Goal: Information Seeking & Learning: Check status

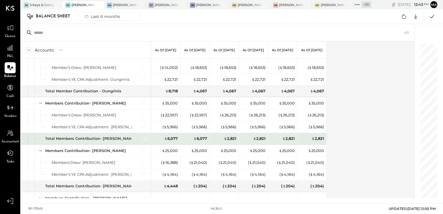
scroll to position [2132, 0]
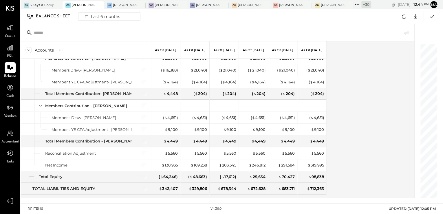
click at [382, 161] on div "Accounts S GL As of [DATE] As of [DATE] As of [DATE] As of [DATE] As of [DATE] …" at bounding box center [218, 119] width 395 height 157
click at [252, 5] on div at bounding box center [260, 5] width 20 height 8
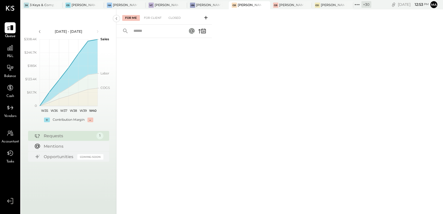
click at [12, 75] on span "Balance" at bounding box center [10, 76] width 12 height 5
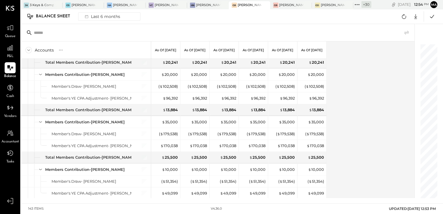
scroll to position [1507, 0]
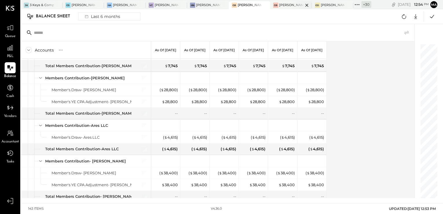
click at [293, 6] on div at bounding box center [302, 5] width 20 height 8
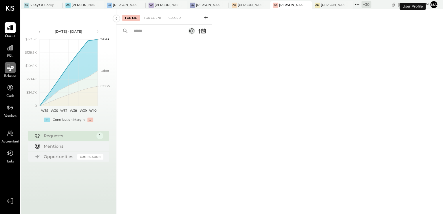
click at [12, 72] on div at bounding box center [10, 67] width 11 height 11
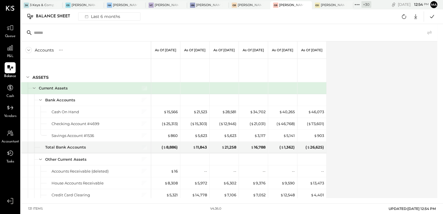
click at [401, 144] on div "Accounts S GL As of [DATE] As of [DATE] As of [DATE] As of [DATE] As of [DATE] …" at bounding box center [230, 119] width 418 height 157
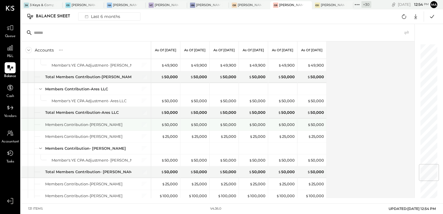
scroll to position [1113, 0]
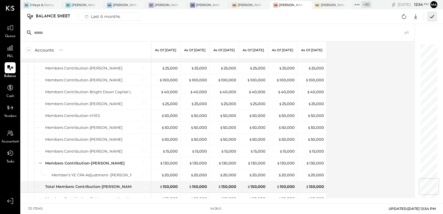
click at [434, 17] on icon at bounding box center [433, 17] width 8 height 8
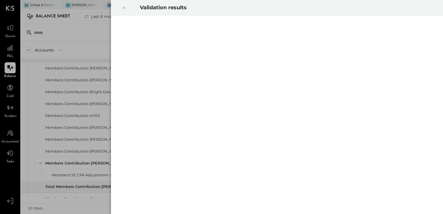
click at [123, 6] on icon at bounding box center [124, 7] width 3 height 7
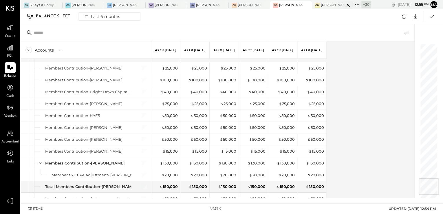
click at [322, 5] on div "[PERSON_NAME] Downtown" at bounding box center [333, 5] width 24 height 5
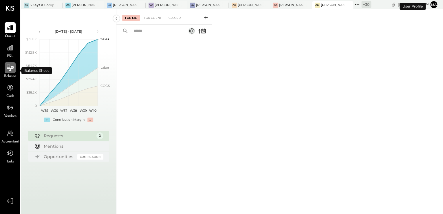
click at [8, 70] on icon at bounding box center [10, 68] width 8 height 8
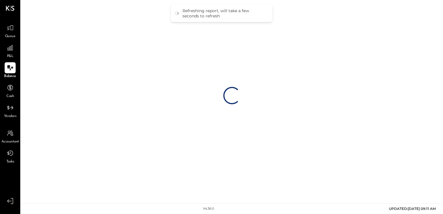
click at [409, 138] on div "Loading…" at bounding box center [232, 95] width 422 height 191
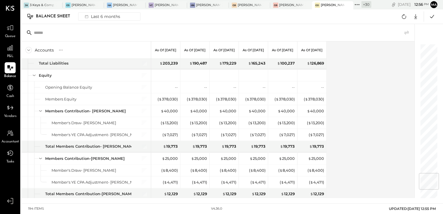
scroll to position [1066, 0]
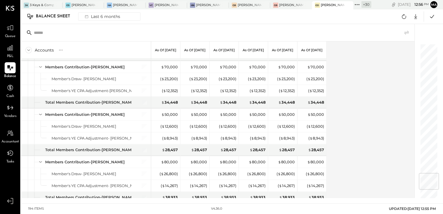
click at [365, 5] on div "+ 30" at bounding box center [367, 4] width 10 height 7
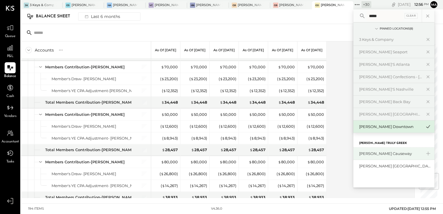
type input "*****"
click at [389, 153] on div "[PERSON_NAME] Causeway" at bounding box center [390, 154] width 63 height 6
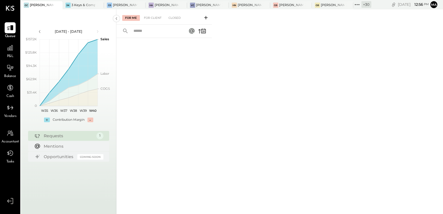
click at [7, 74] on span "Balance" at bounding box center [10, 76] width 12 height 5
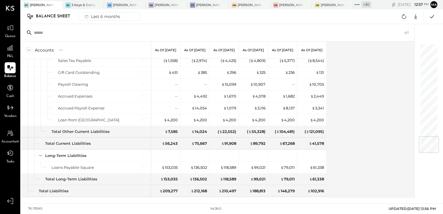
scroll to position [773, 0]
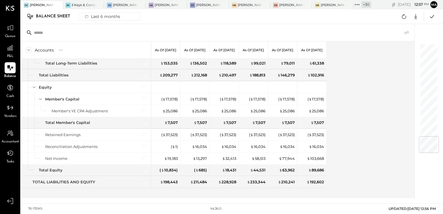
click at [363, 2] on div "+ 30" at bounding box center [367, 4] width 10 height 7
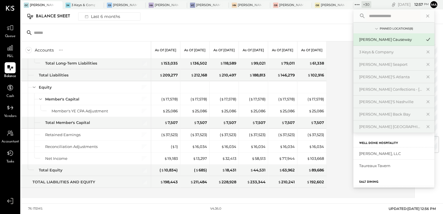
click at [379, 16] on input "text" at bounding box center [394, 16] width 54 height 10
type input "****"
click at [385, 155] on div "[PERSON_NAME] [GEOGRAPHIC_DATA]" at bounding box center [390, 154] width 63 height 6
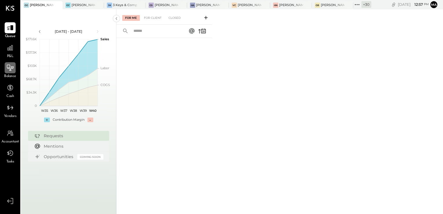
click at [12, 69] on icon at bounding box center [10, 68] width 6 height 1
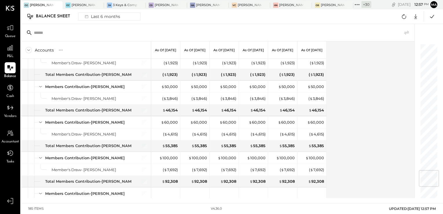
scroll to position [1043, 0]
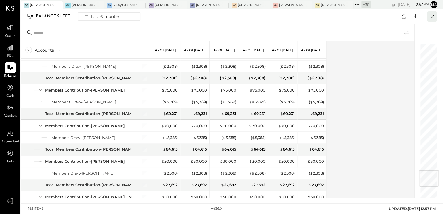
click at [429, 17] on icon at bounding box center [433, 17] width 8 height 8
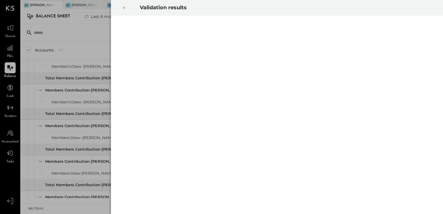
click at [122, 8] on div at bounding box center [124, 8] width 13 height 16
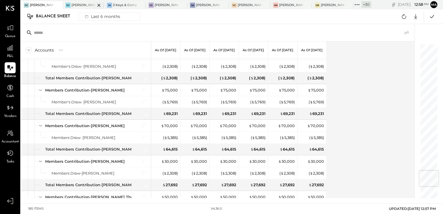
click at [81, 6] on div "[PERSON_NAME] Causeway" at bounding box center [84, 5] width 24 height 5
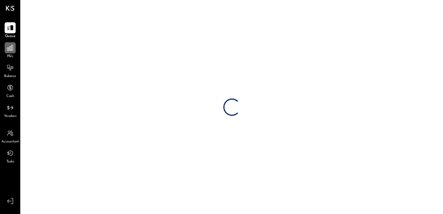
click at [9, 50] on icon at bounding box center [10, 48] width 8 height 8
